Goal: Navigation & Orientation: Find specific page/section

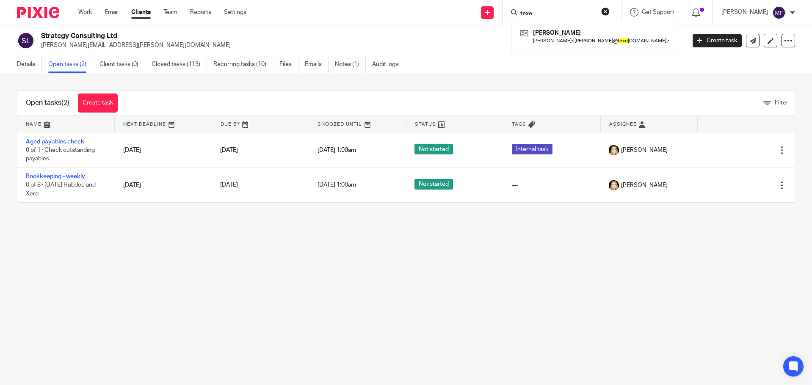
click at [53, 14] on img at bounding box center [38, 12] width 42 height 11
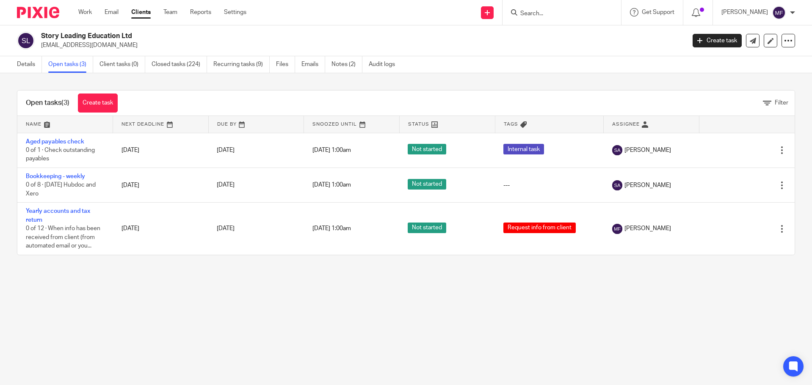
click at [589, 15] on input "Search" at bounding box center [557, 14] width 76 height 8
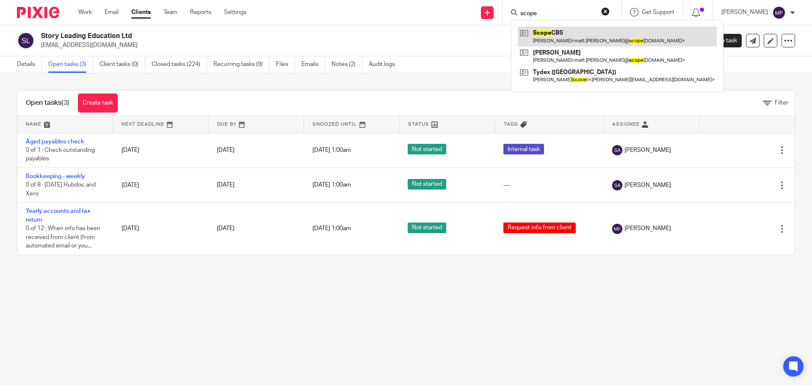
type input "scope"
click at [597, 31] on link at bounding box center [617, 36] width 199 height 19
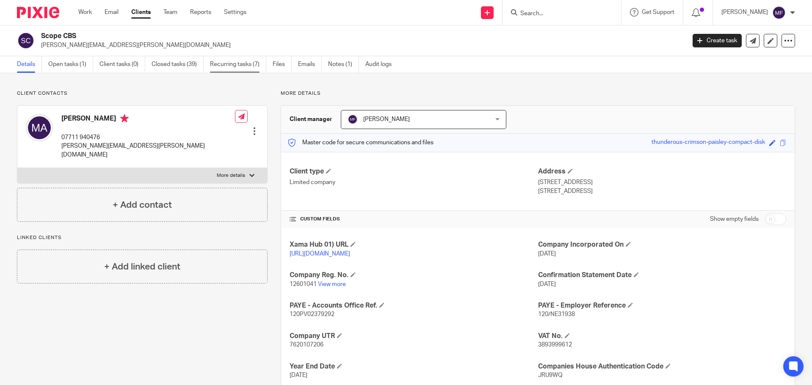
click at [243, 61] on link "Recurring tasks (7)" at bounding box center [238, 64] width 56 height 17
